Goal: Task Accomplishment & Management: Use online tool/utility

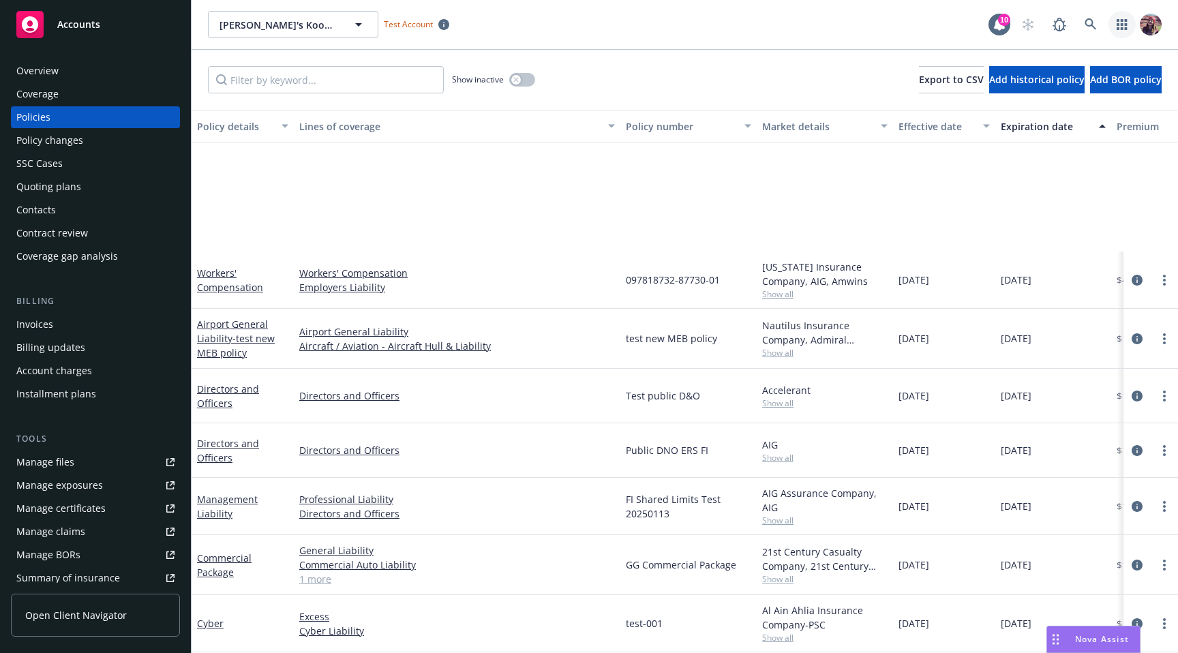
scroll to position [196, 0]
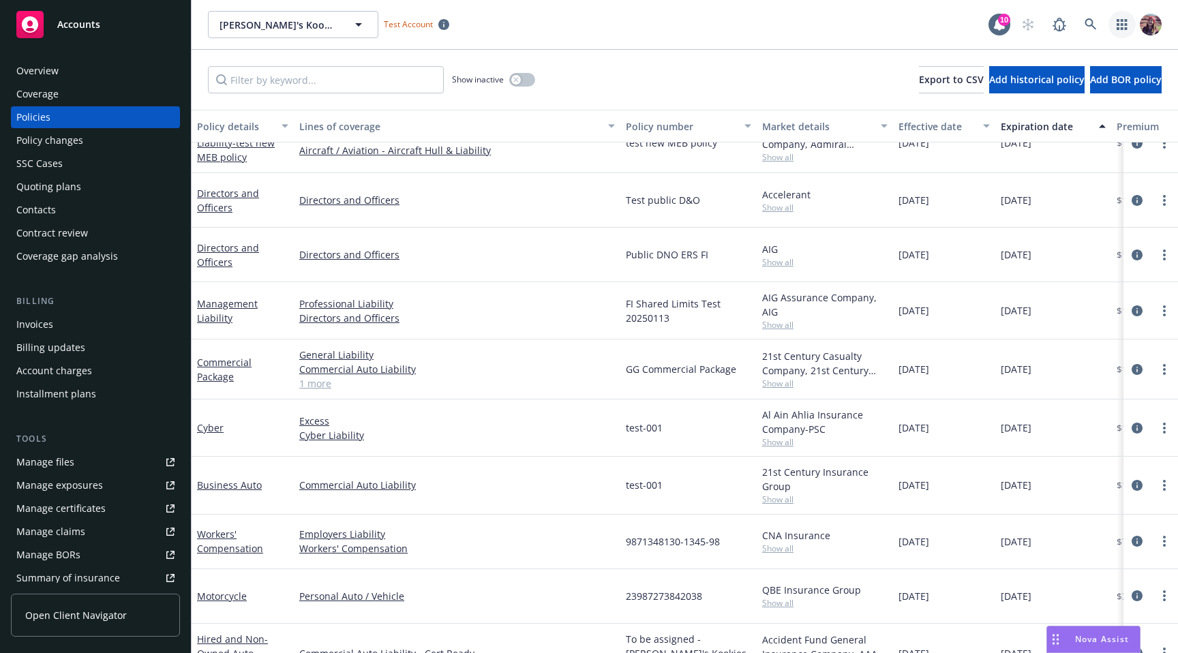
click at [1120, 22] on icon "button" at bounding box center [1122, 24] width 11 height 11
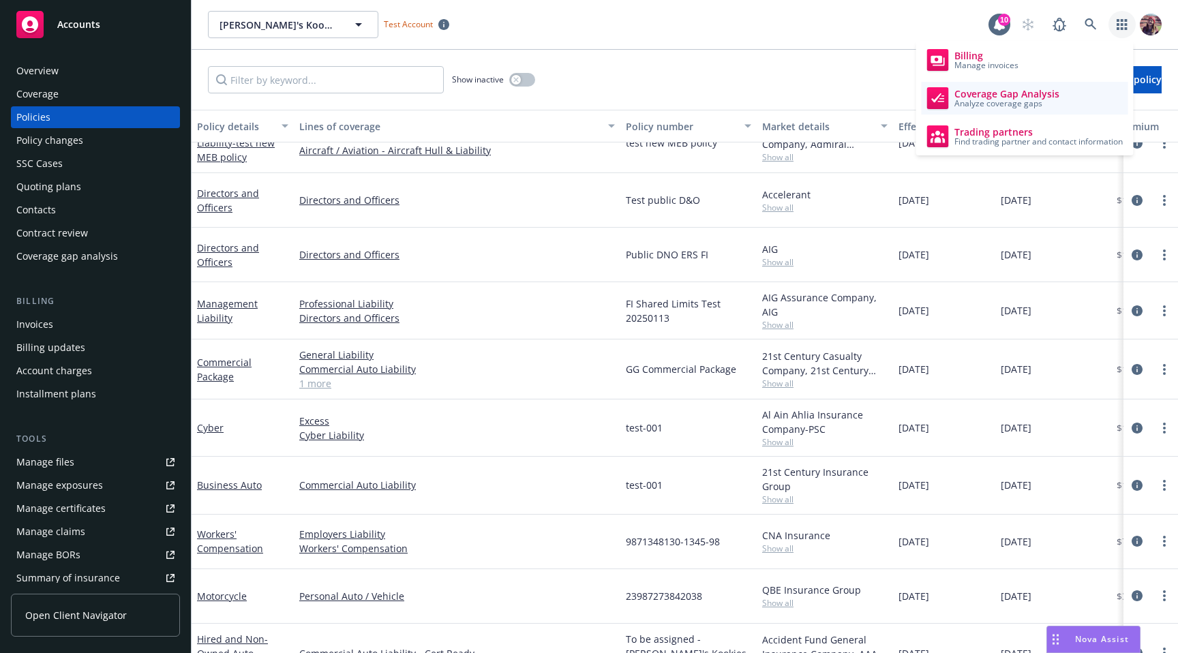
click at [963, 93] on span "Coverage Gap Analysis" at bounding box center [1006, 94] width 105 height 11
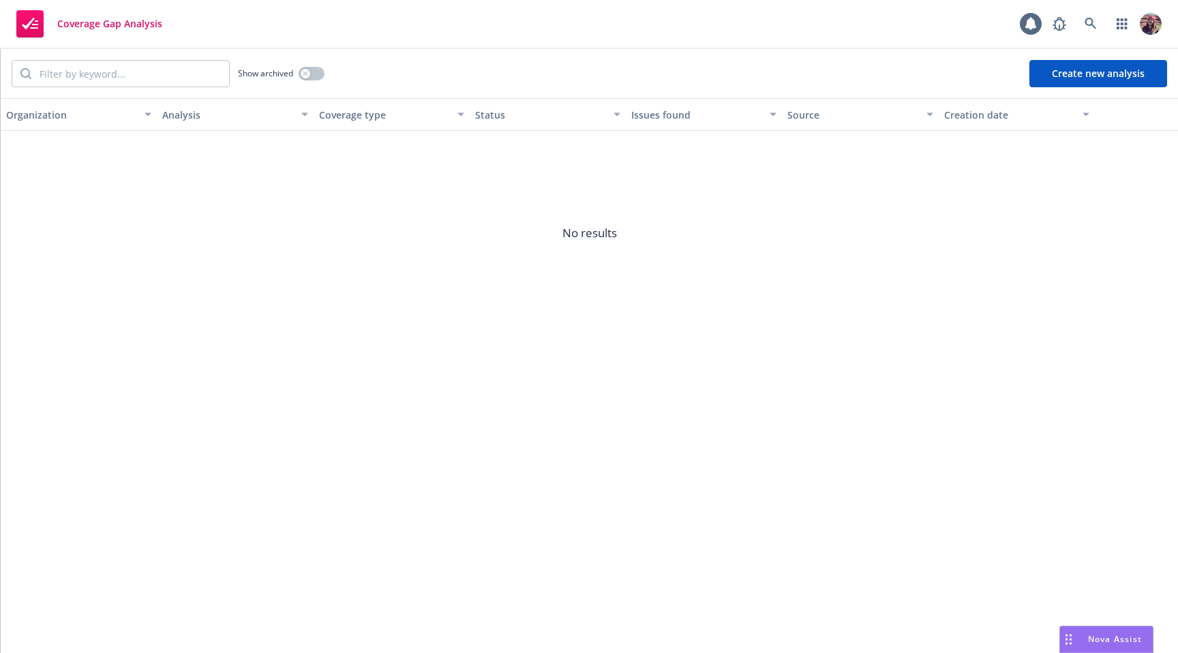
click at [1113, 64] on button "Create new analysis" at bounding box center [1098, 73] width 138 height 27
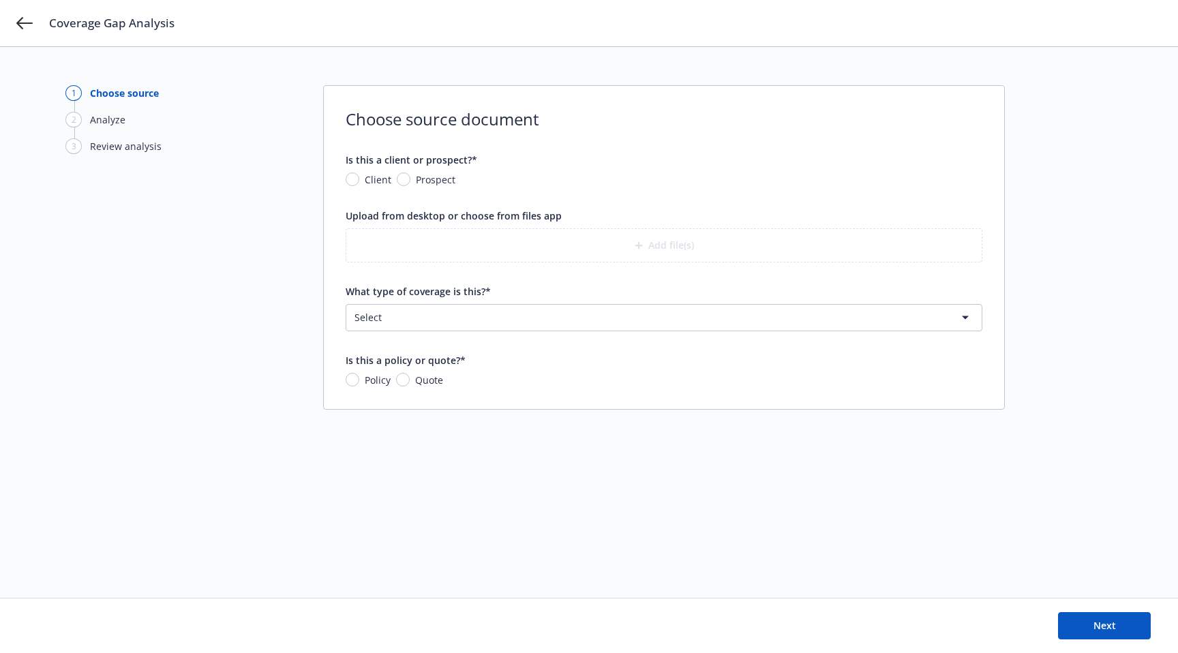
click at [452, 318] on html "Coverage Gap Analysis 1 Choose source 2 Analyze 3 Review analysis Choose source…" at bounding box center [589, 326] width 1178 height 653
click at [750, 310] on html "Coverage Gap Analysis 1 Choose source 2 Analyze 3 Review analysis Choose source…" at bounding box center [589, 326] width 1178 height 653
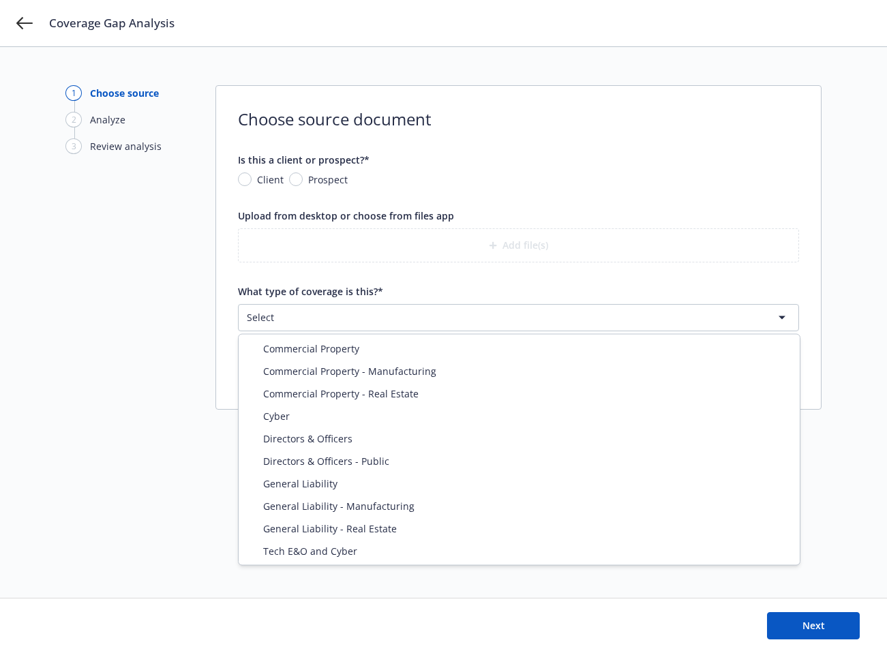
click at [520, 316] on html "Coverage Gap Analysis 1 Choose source 2 Analyze 3 Review analysis Choose source…" at bounding box center [443, 326] width 887 height 653
click at [174, 379] on html "Coverage Gap Analysis 1 Choose source 2 Analyze 3 Review analysis Choose source…" at bounding box center [443, 326] width 887 height 653
